Goal: Task Accomplishment & Management: Complete application form

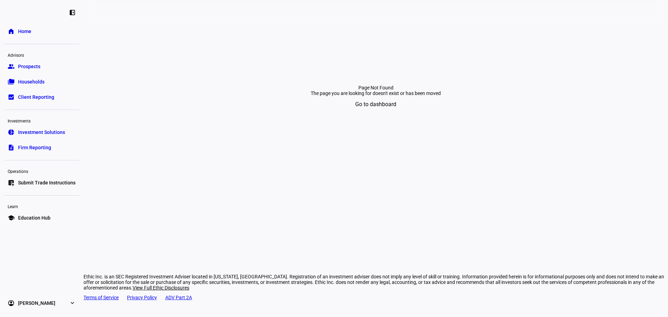
click at [28, 174] on div "Operations" at bounding box center [41, 171] width 75 height 10
click at [28, 182] on span "Submit Trade Instructions" at bounding box center [46, 182] width 57 height 7
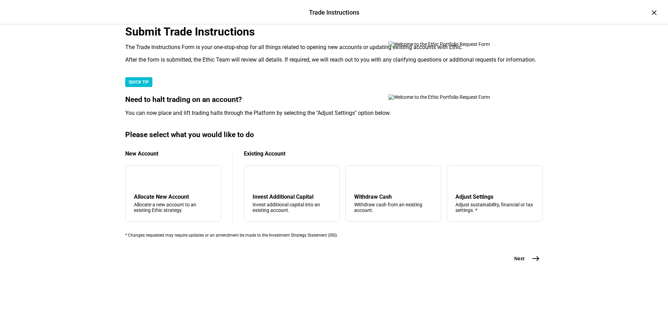
scroll to position [169, 0]
click at [385, 186] on div "arrow_upward Withdraw Cash Withdraw cash from an existing account." at bounding box center [394, 193] width 96 height 56
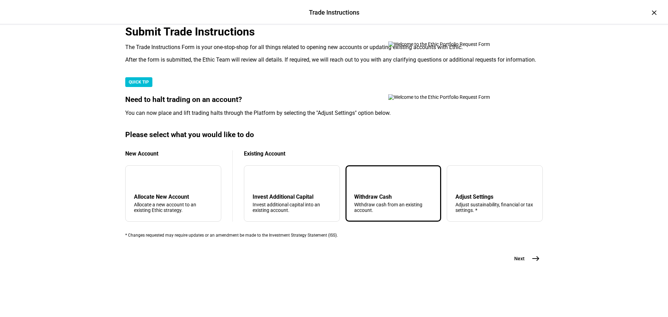
click at [546, 284] on div "Submit Trade Instructions The Trade Instructions Form is your one-stop-shop for…" at bounding box center [334, 155] width 440 height 261
click at [519, 266] on button "Next east" at bounding box center [524, 259] width 37 height 14
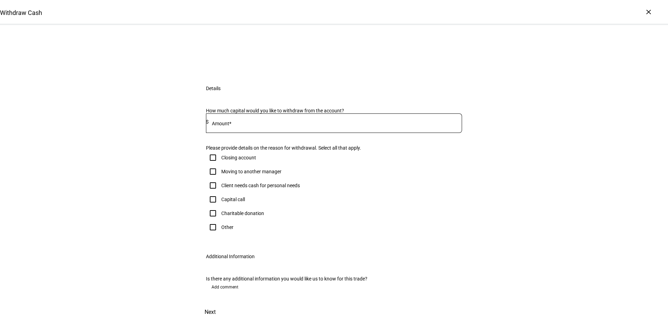
scroll to position [35, 0]
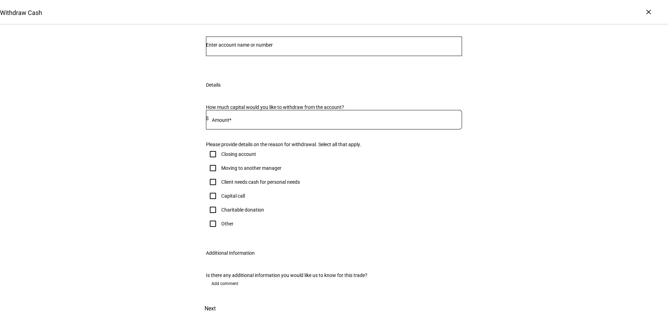
click at [315, 48] on input "Number" at bounding box center [334, 45] width 256 height 6
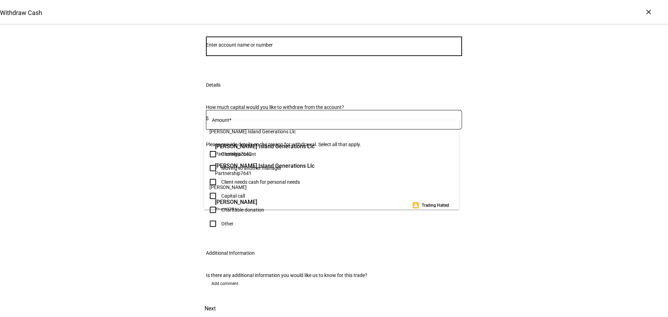
click at [329, 48] on input "Number" at bounding box center [334, 45] width 256 height 6
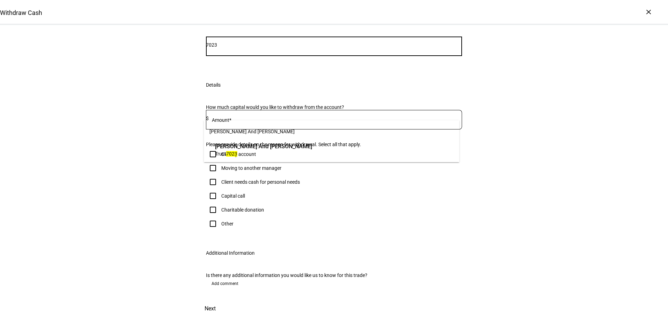
type input "7023"
click at [312, 149] on span "[PERSON_NAME] And [PERSON_NAME]" at bounding box center [263, 146] width 97 height 8
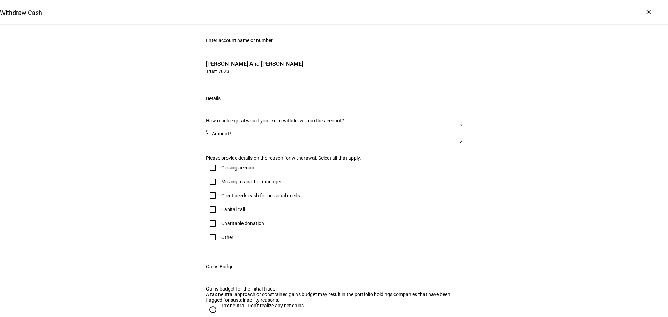
click at [289, 143] on div at bounding box center [335, 133] width 253 height 19
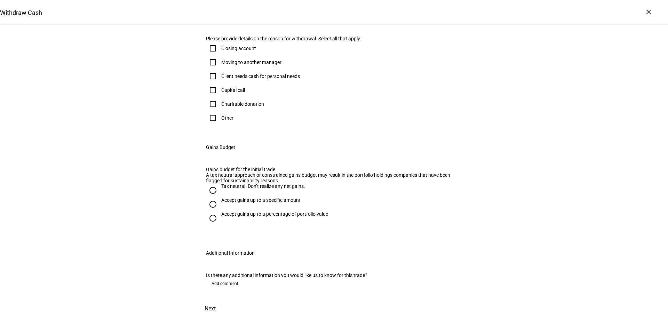
scroll to position [244, 0]
type input "600,000"
click at [226, 121] on div "Other" at bounding box center [220, 118] width 28 height 14
click at [223, 115] on div "Other" at bounding box center [227, 118] width 12 height 6
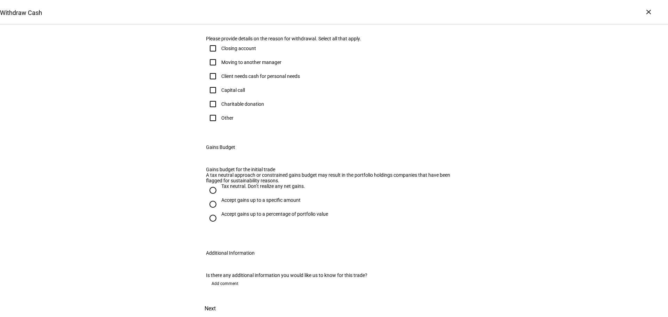
click at [220, 111] on input "Other" at bounding box center [213, 118] width 14 height 14
checkbox input "true"
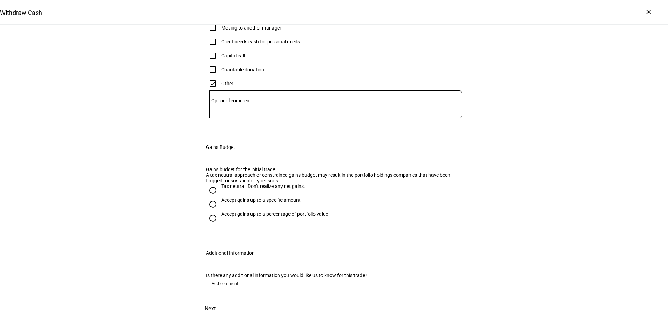
click at [279, 197] on div "Accept gains up to a specific amount" at bounding box center [260, 203] width 79 height 13
click at [220, 197] on input "Accept gains up to a specific amount" at bounding box center [213, 204] width 14 height 14
radio input "true"
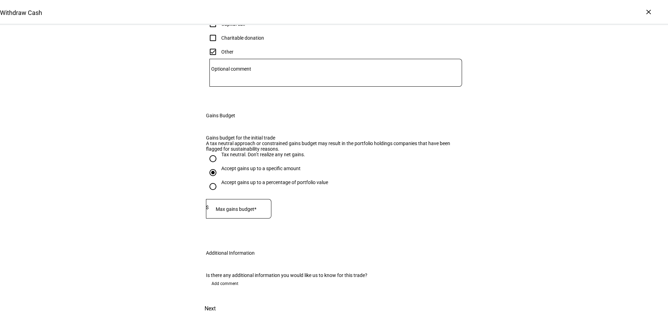
click at [282, 171] on div "Accept gains up to a specific amount" at bounding box center [260, 169] width 79 height 6
click at [220, 180] on input "Accept gains up to a specific amount" at bounding box center [213, 173] width 14 height 14
click at [228, 215] on div at bounding box center [240, 208] width 63 height 19
click at [230, 217] on div at bounding box center [240, 208] width 63 height 19
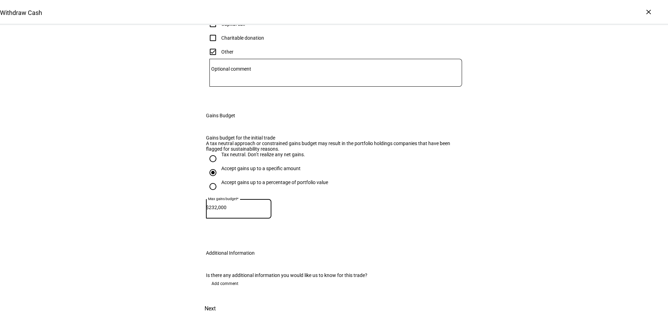
type input "232,000"
click at [216, 300] on span "Next" at bounding box center [210, 308] width 11 height 17
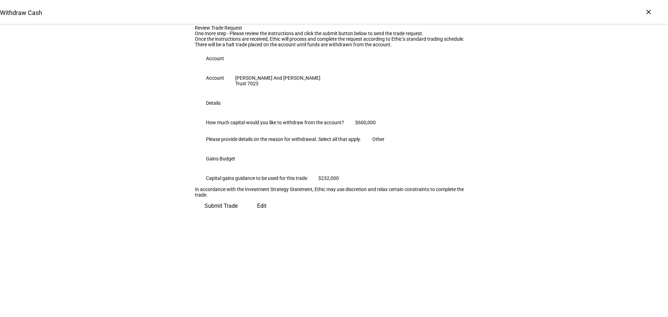
scroll to position [71, 0]
click at [238, 214] on span "Submit Trade" at bounding box center [221, 206] width 33 height 17
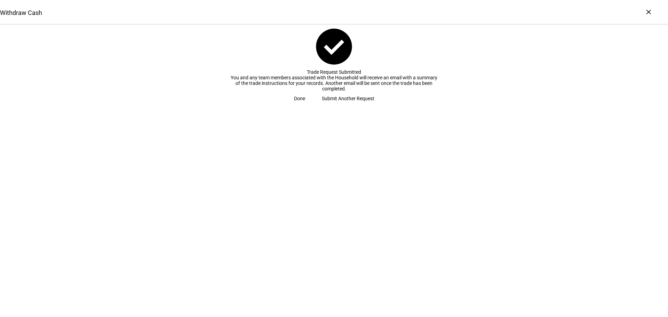
click at [305, 105] on span "Done" at bounding box center [299, 99] width 11 height 14
